Goal: Task Accomplishment & Management: Manage account settings

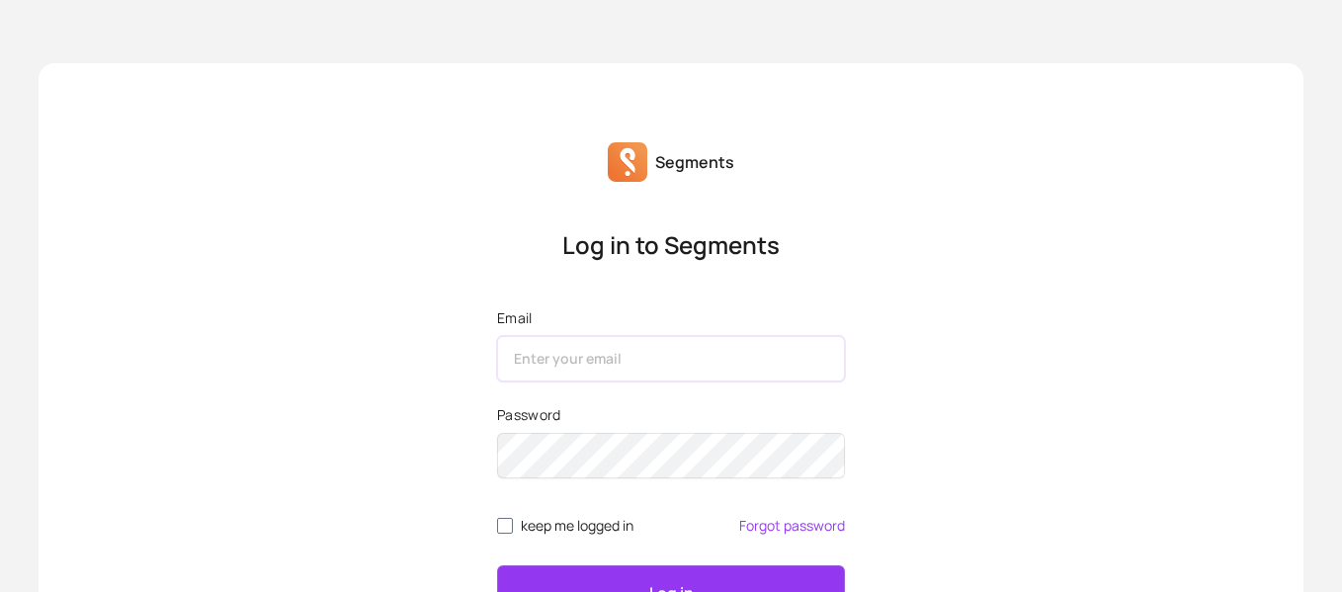
drag, startPoint x: 605, startPoint y: 213, endPoint x: 679, endPoint y: 232, distance: 76.7
click at [605, 336] on input "Email" at bounding box center [671, 358] width 348 height 45
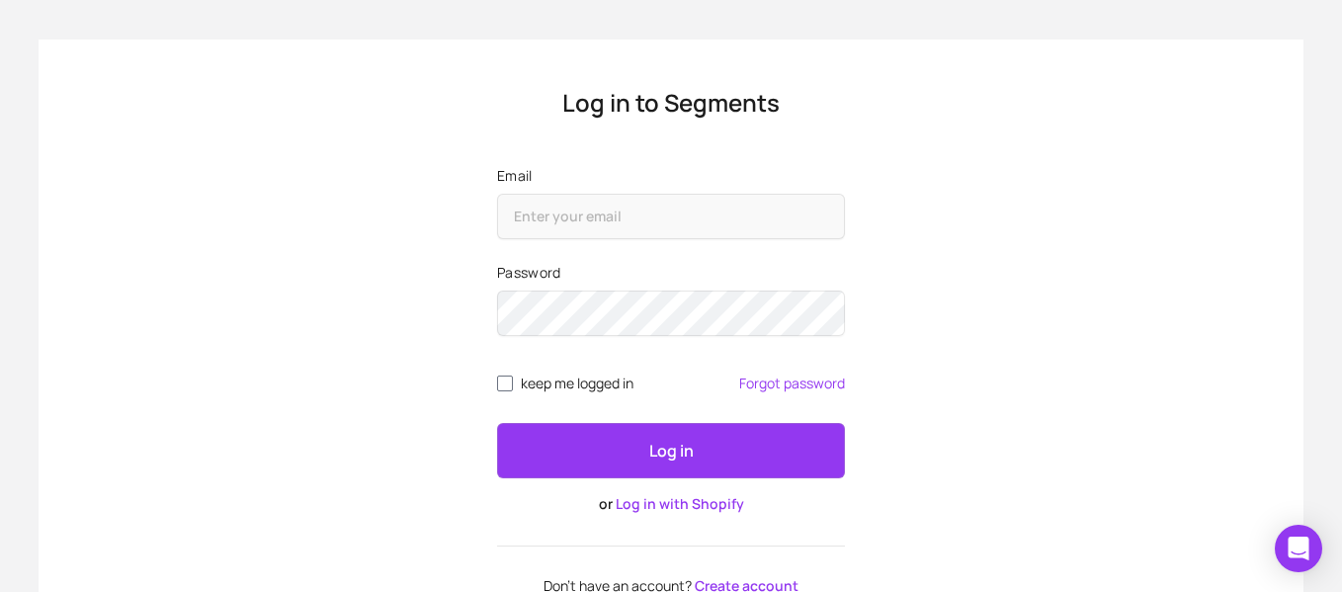
click at [675, 504] on link "Log in with Shopify" at bounding box center [680, 503] width 129 height 19
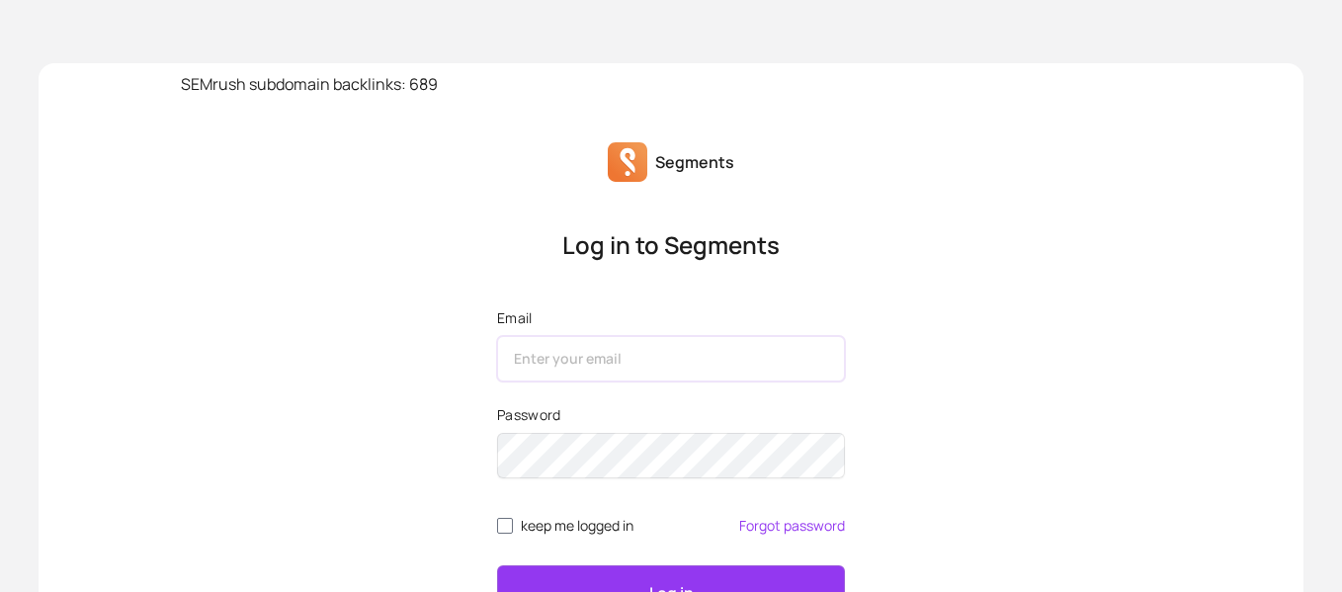
click at [561, 362] on input "Email" at bounding box center [671, 358] width 348 height 45
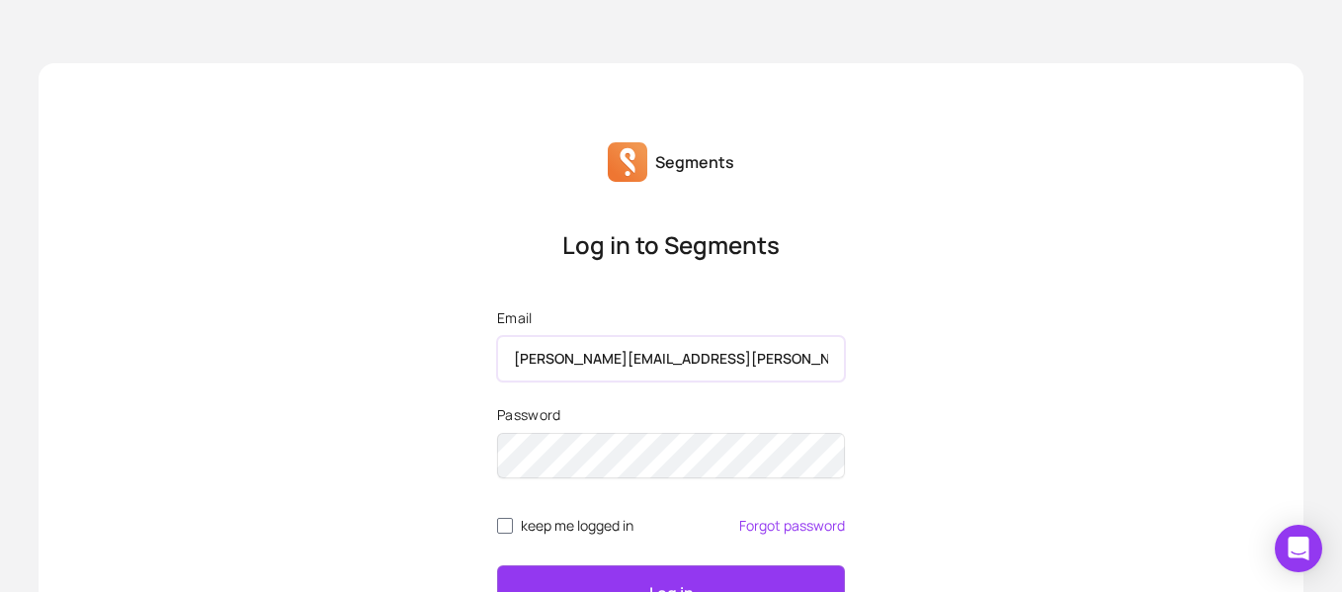
type input "natalya.navotnaya@samuel.com"
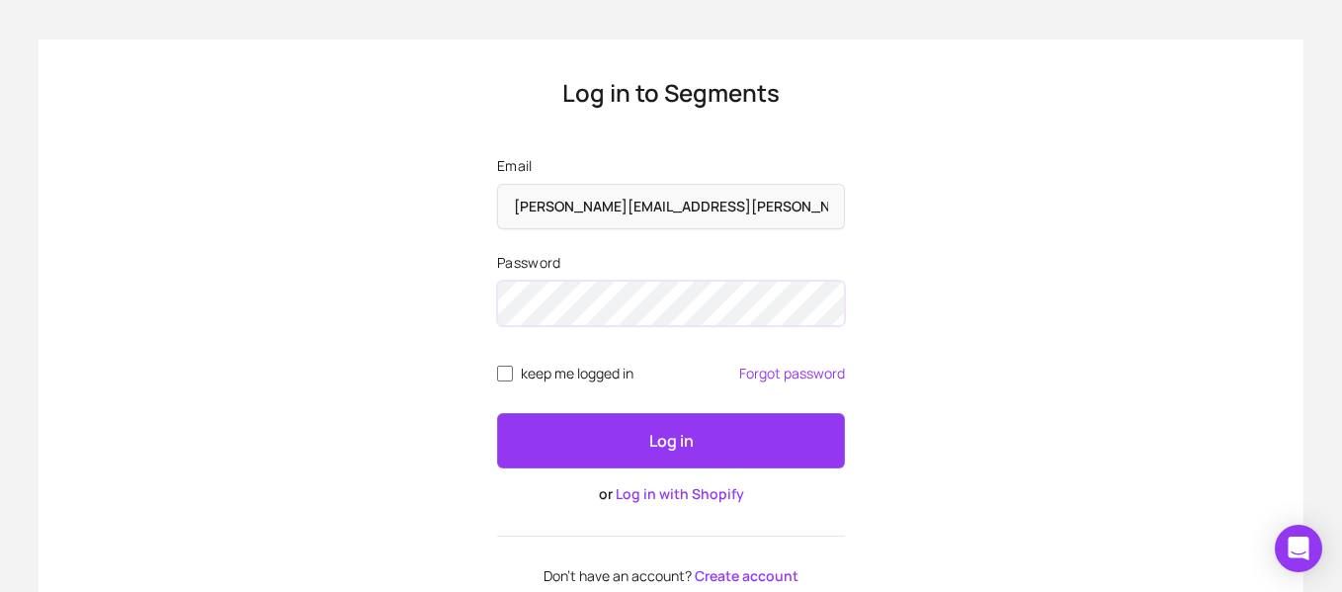
scroll to position [208, 0]
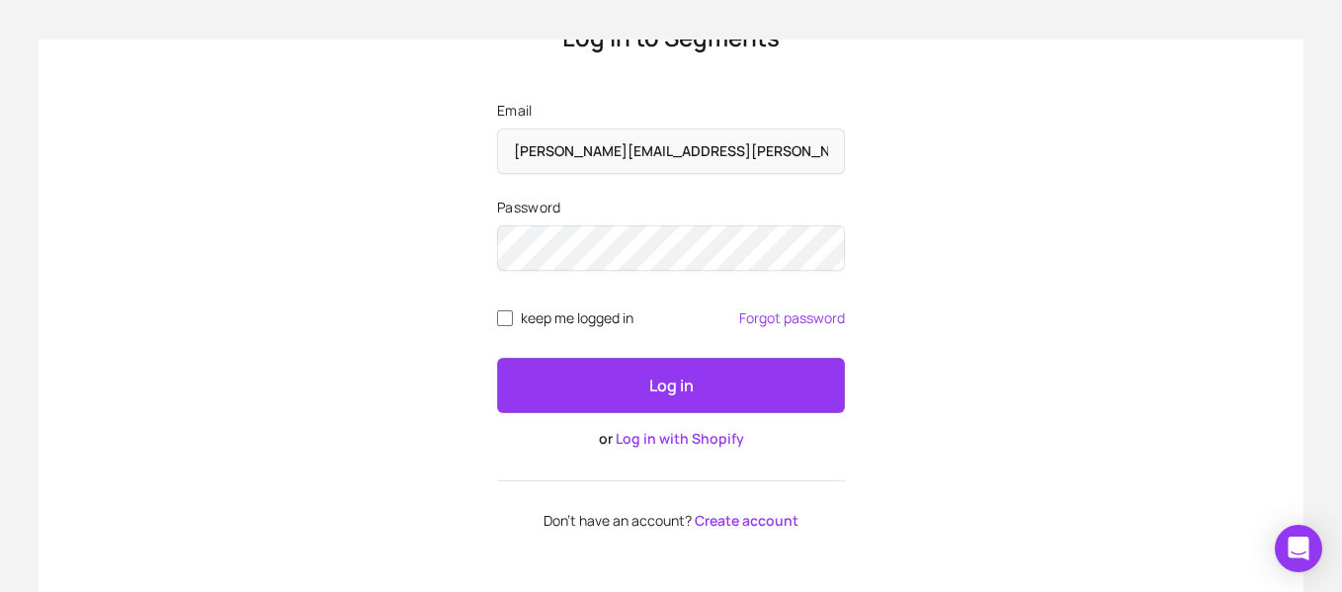
click at [687, 392] on p "Log in" at bounding box center [671, 386] width 44 height 24
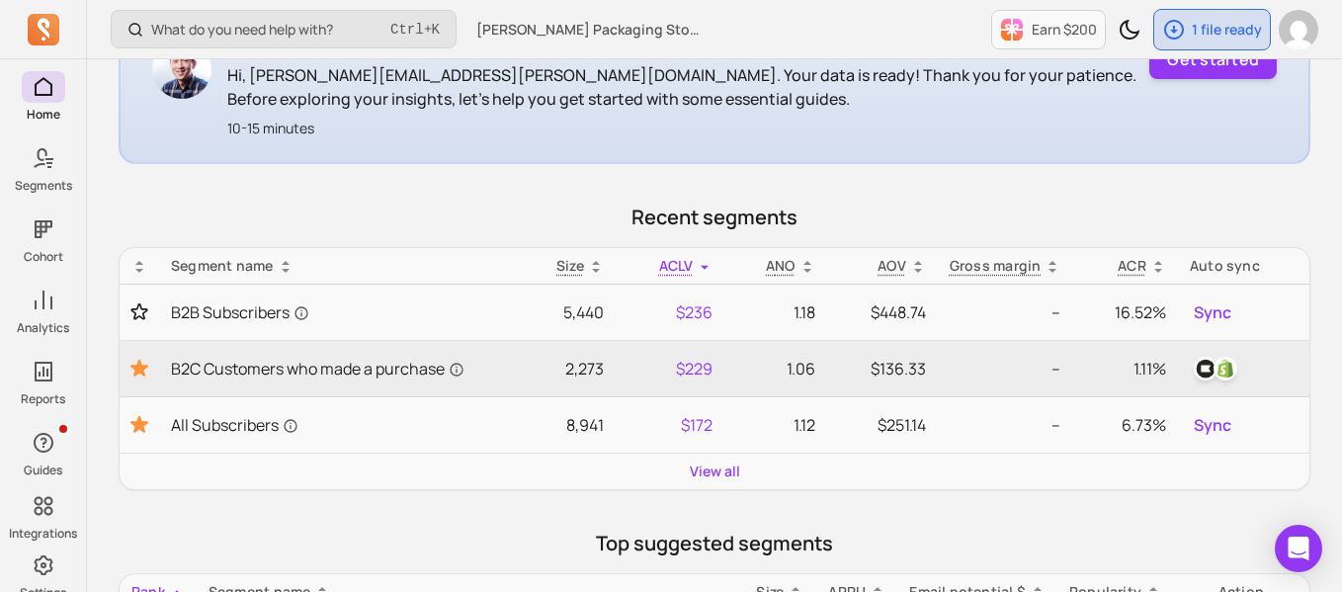
scroll to position [503, 0]
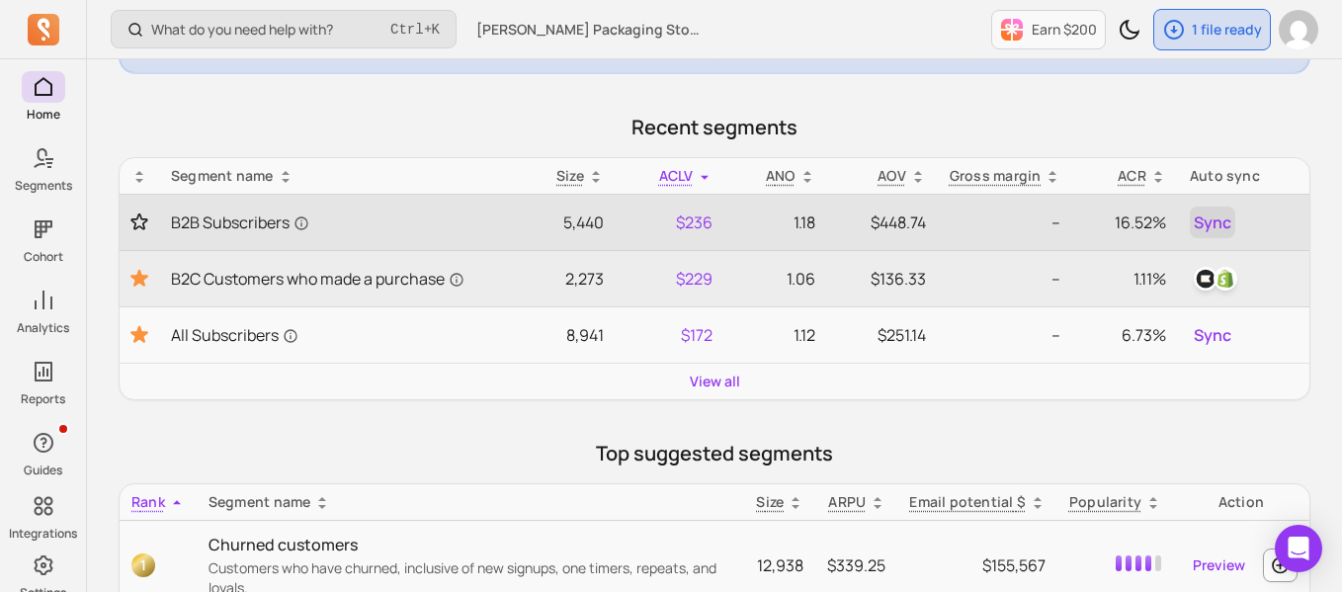
click at [1213, 221] on span "Sync" at bounding box center [1213, 223] width 38 height 24
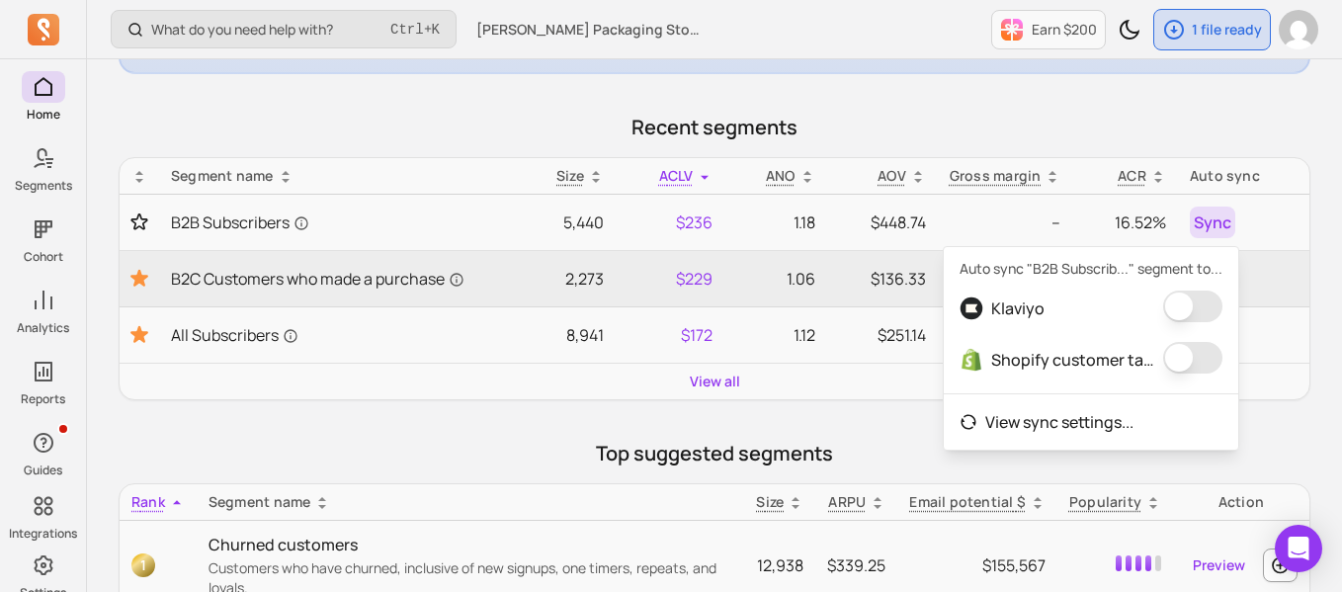
click at [1205, 304] on button "button" at bounding box center [1192, 307] width 59 height 32
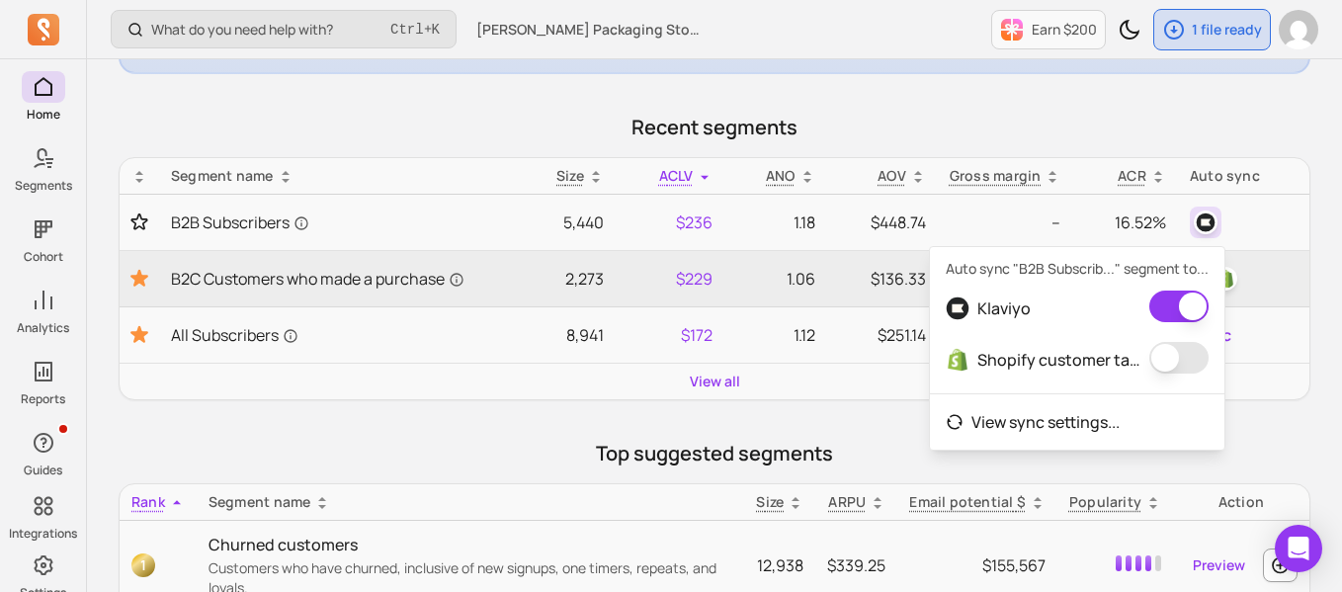
click at [1087, 90] on main "Build segments with AI Start typing in natural language Run Or build manually J…" at bounding box center [715, 512] width 1192 height 1666
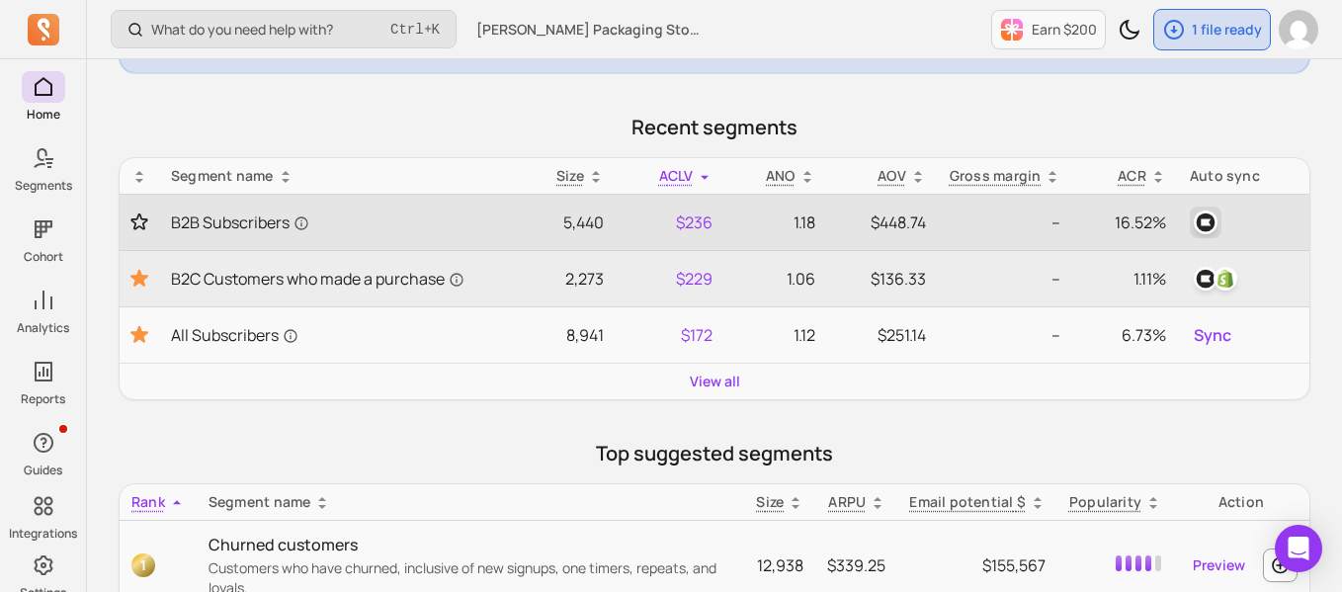
click at [1211, 219] on img "button" at bounding box center [1206, 223] width 24 height 24
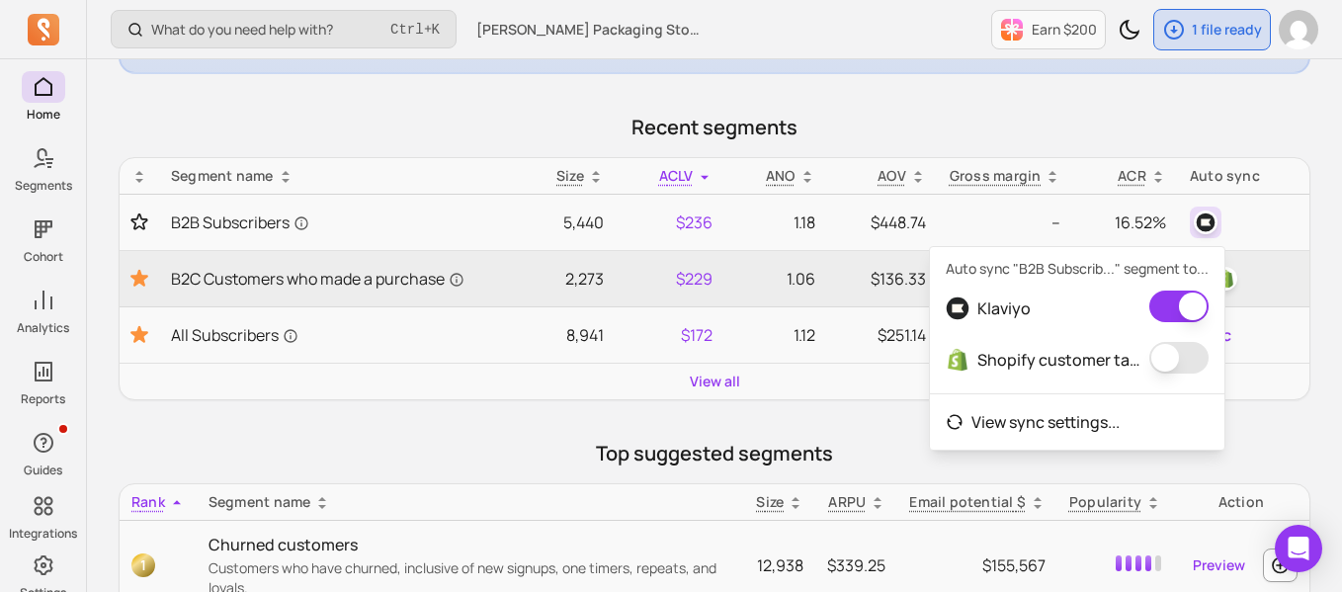
click at [1186, 354] on button "button" at bounding box center [1179, 358] width 59 height 32
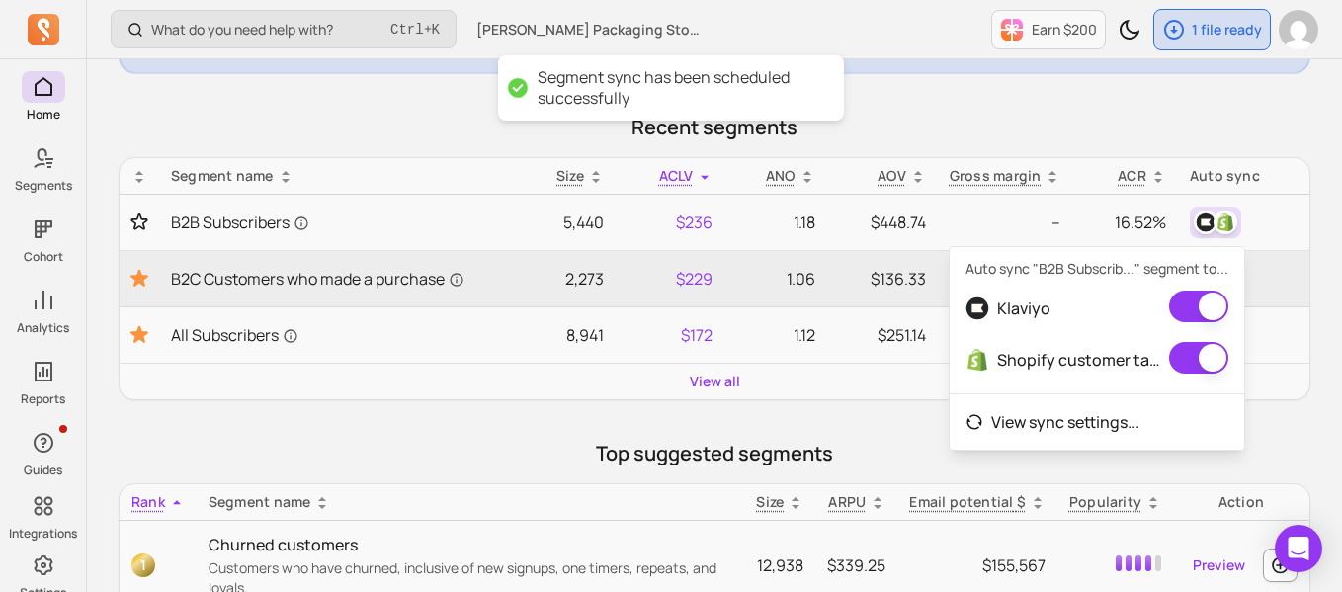
click at [1051, 104] on main "Build segments with AI Start typing in natural language Run Or build manually J…" at bounding box center [715, 512] width 1192 height 1666
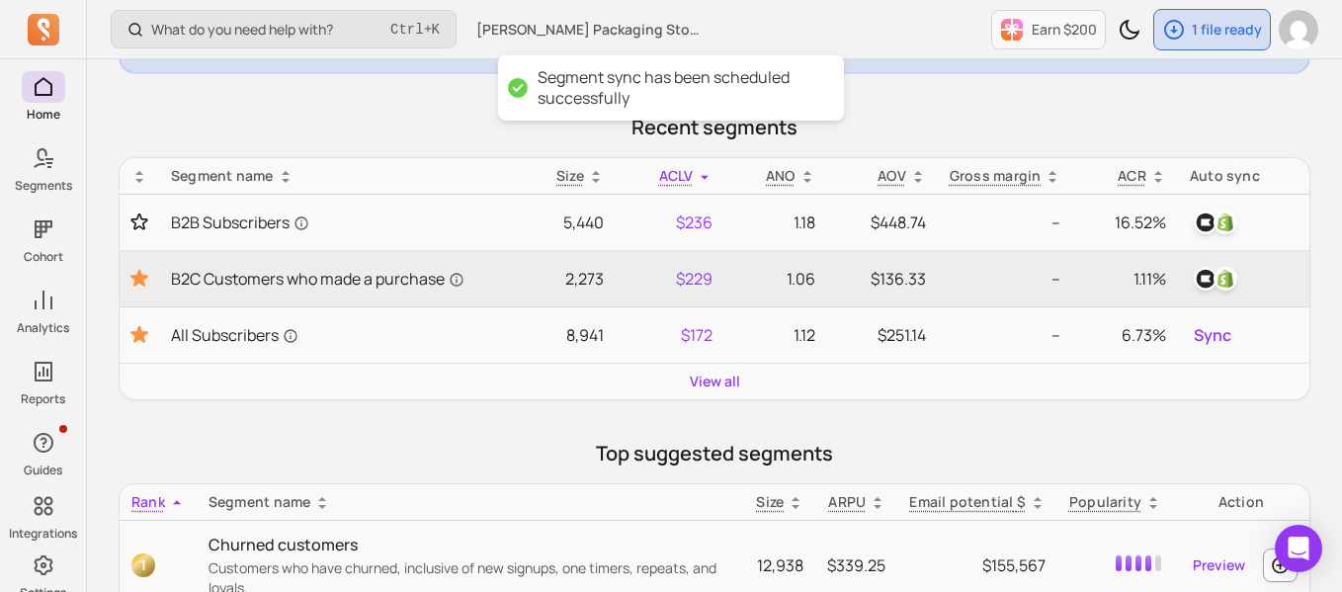
click at [1051, 104] on main "Build segments with AI Start typing in natural language Run Or build manually J…" at bounding box center [715, 512] width 1192 height 1666
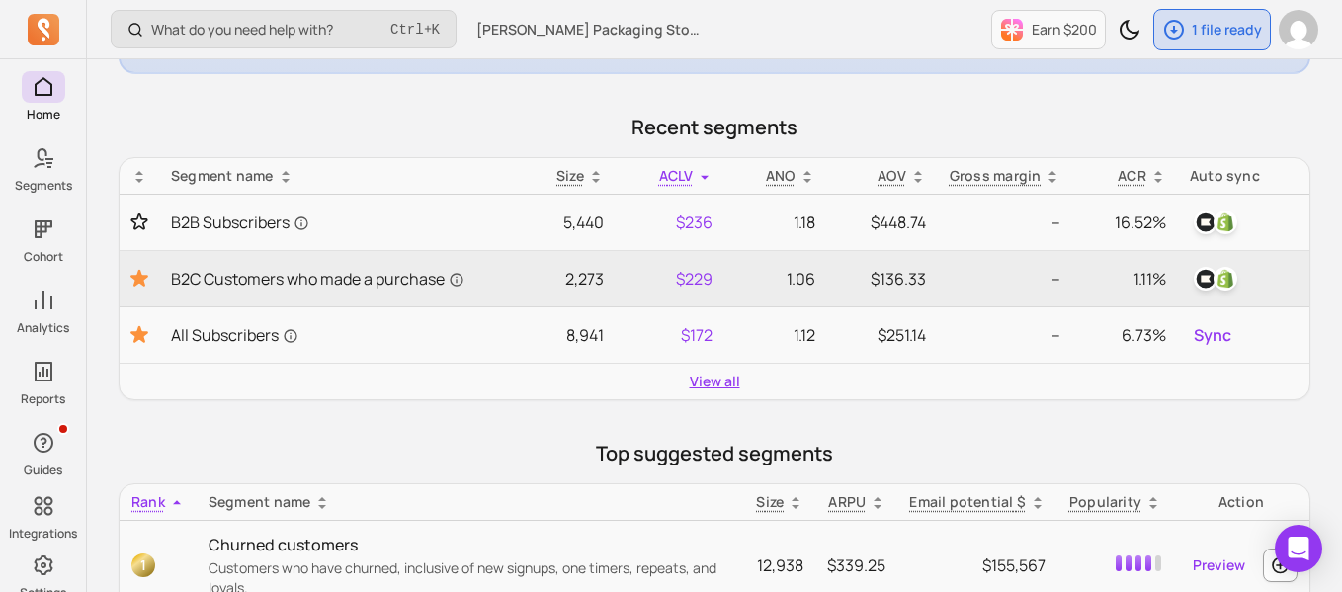
click at [713, 387] on link "View all" at bounding box center [715, 382] width 50 height 20
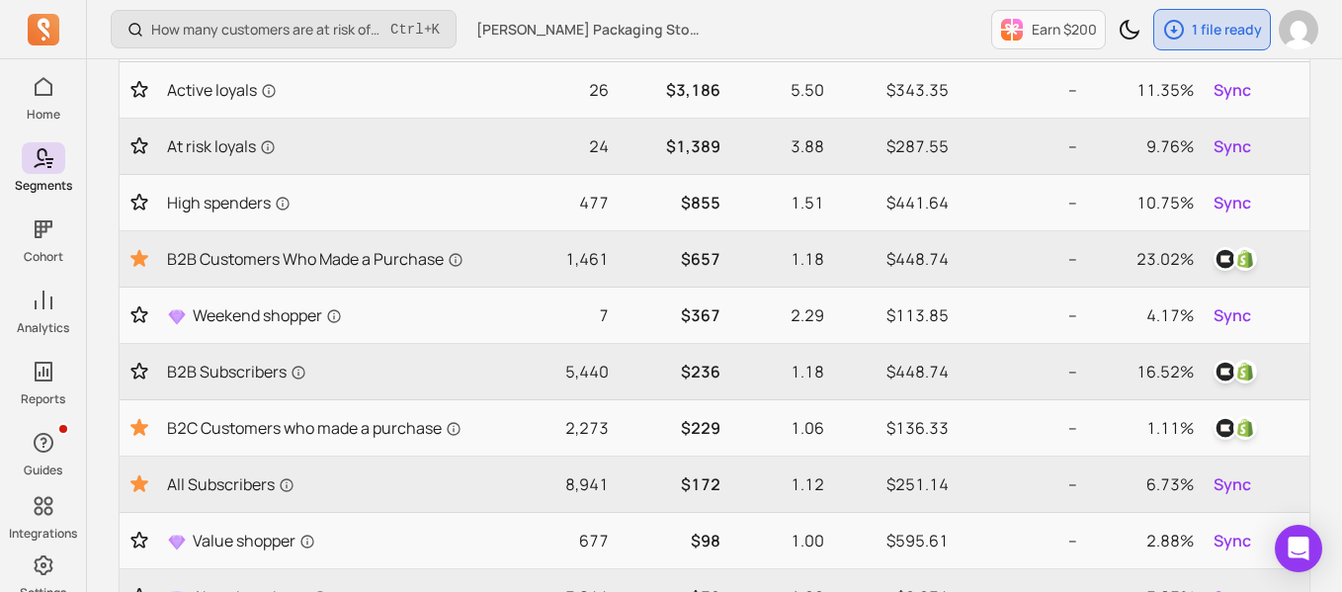
scroll to position [267, 0]
